Goal: Task Accomplishment & Management: Manage account settings

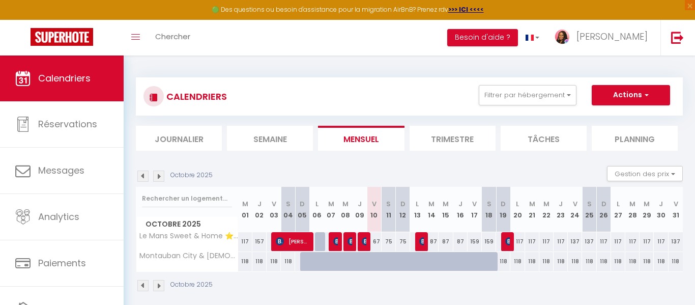
select select
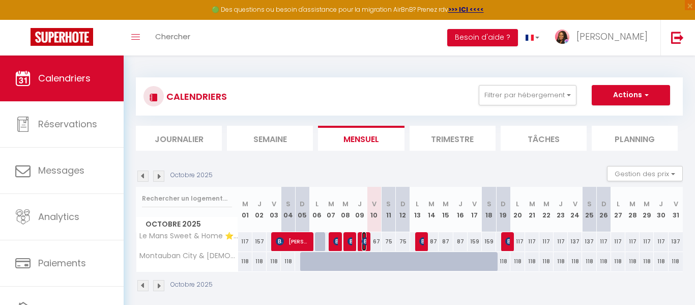
click at [364, 241] on img at bounding box center [366, 241] width 8 height 8
select select "OK"
select select "1"
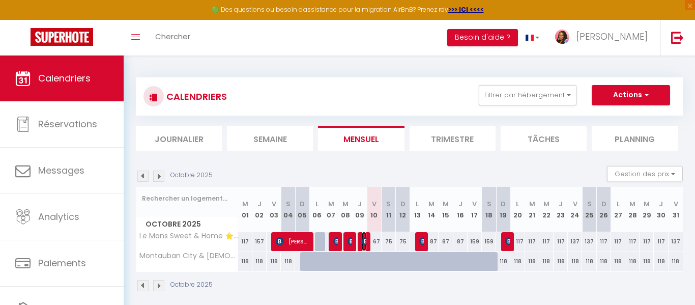
select select "1"
select select
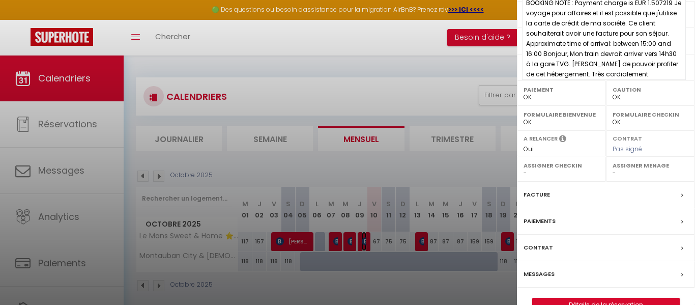
scroll to position [196, 0]
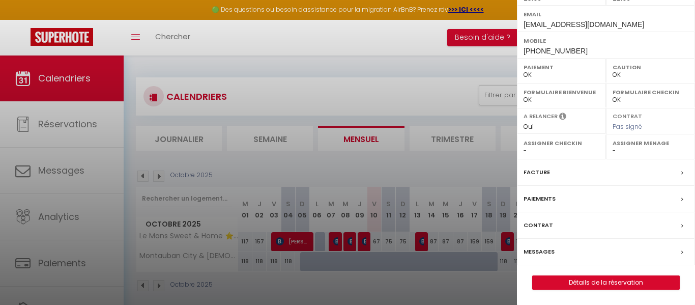
click at [533, 170] on label "Facture" at bounding box center [536, 172] width 26 height 11
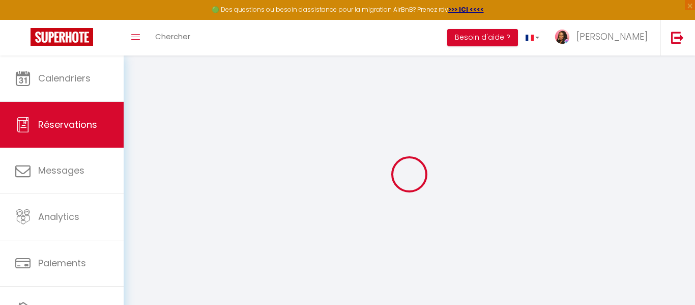
select select "cleaning"
select select "taxes"
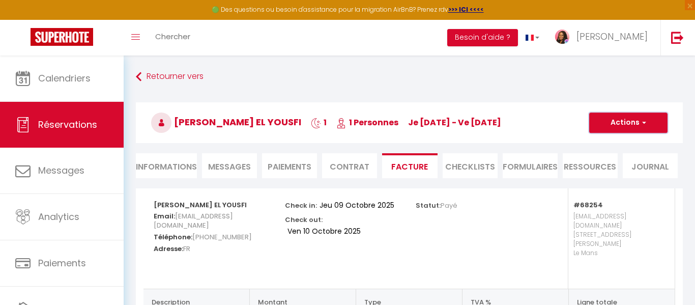
click at [643, 123] on span "button" at bounding box center [642, 122] width 6 height 9
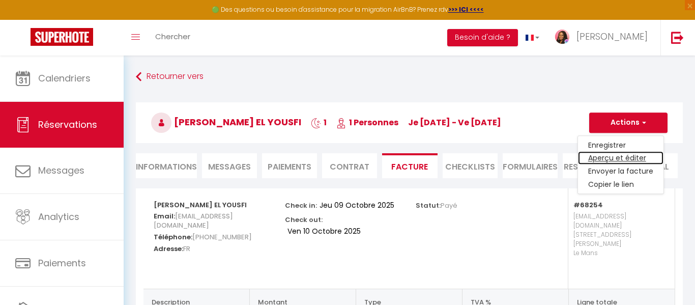
click at [632, 156] on link "Aperçu et éditer" at bounding box center [620, 158] width 85 height 13
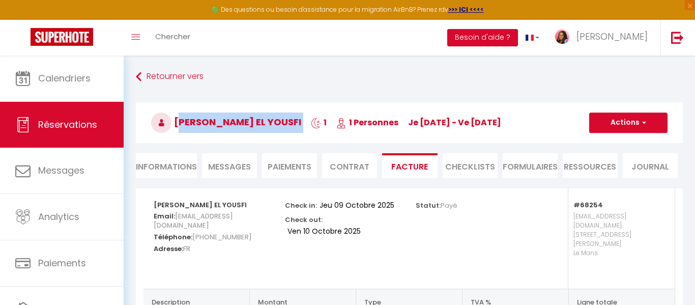
drag, startPoint x: 273, startPoint y: 118, endPoint x: 178, endPoint y: 123, distance: 95.3
click at [178, 123] on h3 "Mohamed EL YOUSFI 1 1 Personnes je 09 Oct - ve 10 Oct" at bounding box center [409, 122] width 547 height 41
copy h3 "Mohamed EL YOUSFI"
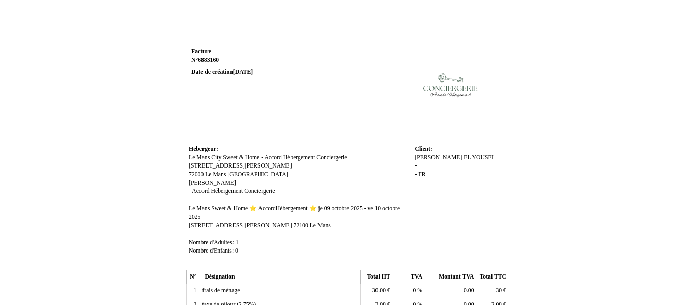
scroll to position [309, 0]
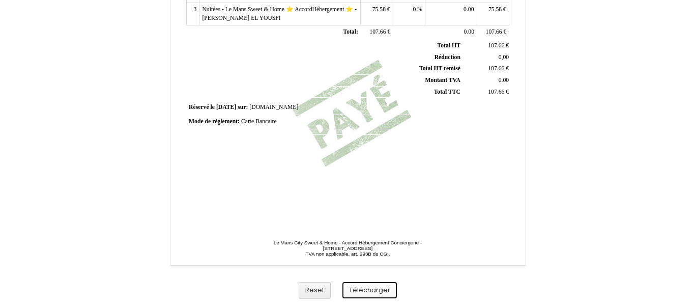
click at [373, 289] on button "Télécharger" at bounding box center [369, 290] width 54 height 17
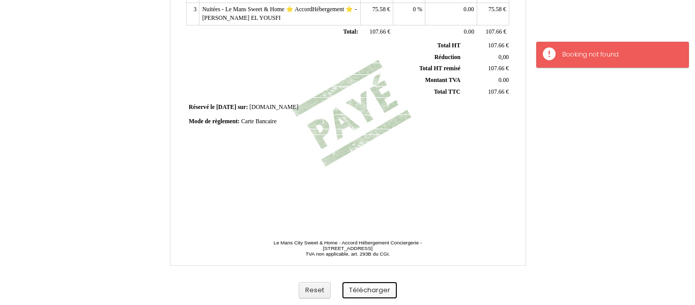
scroll to position [0, 0]
click at [367, 289] on button "Télécharger" at bounding box center [369, 290] width 54 height 17
